Goal: Navigation & Orientation: Find specific page/section

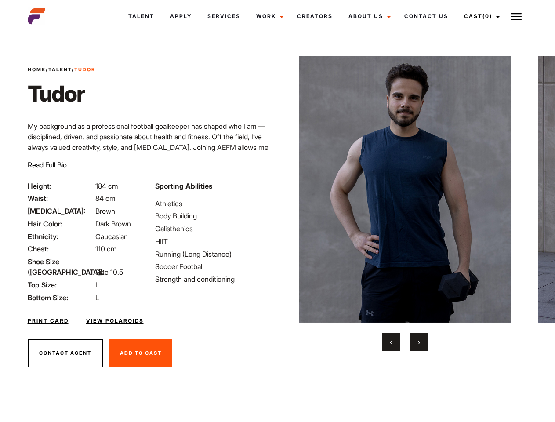
click at [480, 16] on link "Cast (0)" at bounding box center [481, 16] width 49 height 24
click at [517, 16] on img at bounding box center [516, 16] width 11 height 11
click at [405, 204] on img at bounding box center [405, 189] width 213 height 267
click at [278, 190] on div "Sporting Abilities Athletics Body Building Calisthenics HIIT Running (Long Dist…" at bounding box center [214, 242] width 128 height 122
click at [391, 342] on button "‹" at bounding box center [392, 342] width 18 height 18
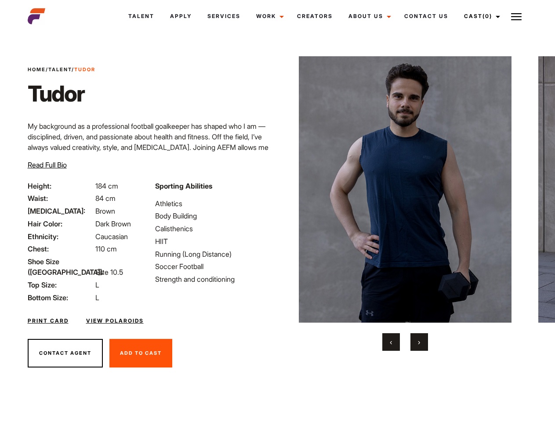
click at [420, 342] on button "›" at bounding box center [420, 342] width 18 height 18
